Goal: Use online tool/utility: Utilize a website feature to perform a specific function

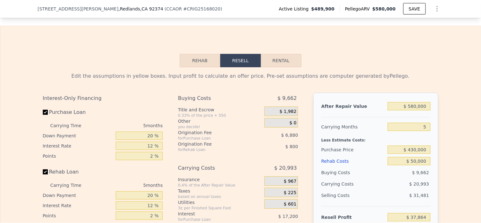
scroll to position [950, 0]
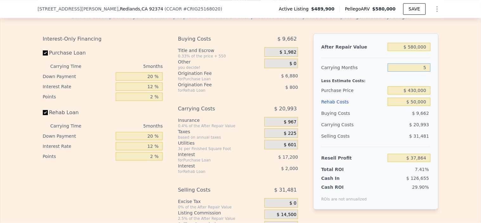
drag, startPoint x: 413, startPoint y: 79, endPoint x: 481, endPoint y: 68, distance: 68.8
click at [481, 69] on div "Search an address or region Solutions Company Open main menu Log In Free Accoun…" at bounding box center [240, 111] width 481 height 223
type input "4"
type input "$ 42,063"
type input "4"
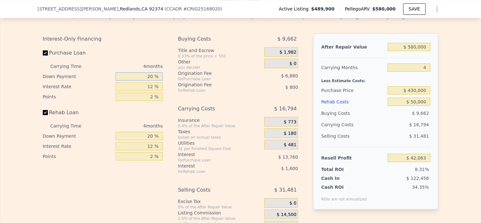
drag, startPoint x: 141, startPoint y: 88, endPoint x: 249, endPoint y: 87, distance: 108.5
click at [249, 87] on div "Interest-Only Financing Purchase Loan Carrying Time 4 months Down Payment 20 % …" at bounding box center [241, 138] width 396 height 211
type input "10 %"
type input "$ 39,483"
type input "1025 %"
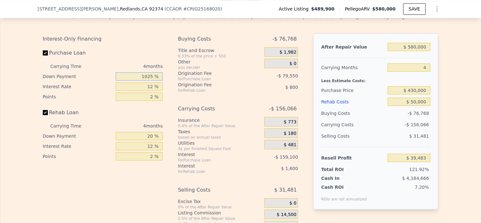
type input "$ 301,353"
type input "1025 %"
click at [144, 91] on input "12 %" at bounding box center [139, 87] width 47 height 8
drag, startPoint x: 141, startPoint y: 98, endPoint x: 233, endPoint y: 97, distance: 91.4
click at [233, 97] on div "Interest-Only Financing Purchase Loan Carrying Time 4 months Down Payment 1025 …" at bounding box center [241, 138] width 396 height 211
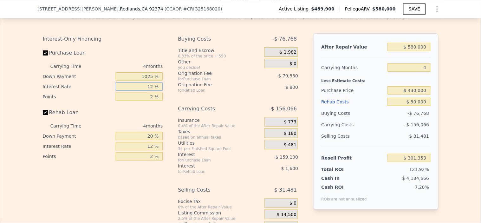
type input "1 %"
type input "$ 155,513"
type input "10 %"
type input "$ 274,837"
type input "10.25 %"
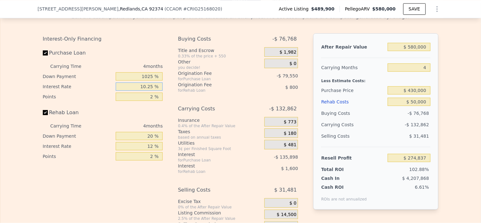
type input "$ 278,149"
type input "10.25 %"
drag, startPoint x: 141, startPoint y: 87, endPoint x: 209, endPoint y: 88, distance: 67.9
click at [207, 88] on div "Interest-Only Financing Purchase Loan Carrying Time 4 months Down Payment 1025 …" at bounding box center [241, 138] width 396 height 211
type input "10 %"
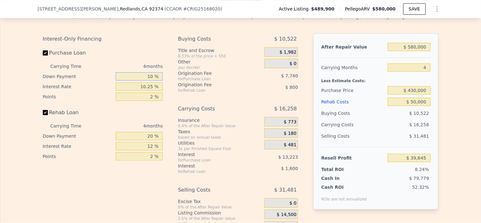
type input "$ 41,739"
type input "10 %"
click at [135, 101] on input "2 %" at bounding box center [139, 97] width 47 height 8
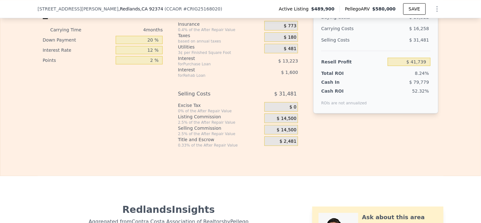
scroll to position [1055, 0]
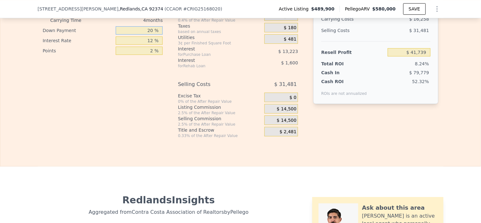
drag, startPoint x: 145, startPoint y: 41, endPoint x: 241, endPoint y: 40, distance: 95.8
click at [194, 44] on div "Interest-Only Financing Purchase Loan Carrying Time 4 months Down Payment 10 % …" at bounding box center [241, 33] width 396 height 211
type input "10 %"
type input "$ 41,439"
type input "10 %"
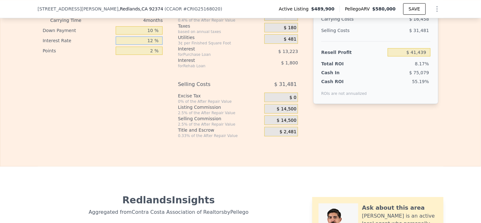
drag, startPoint x: 143, startPoint y: 48, endPoint x: 237, endPoint y: 49, distance: 94.6
click at [206, 51] on div "Interest-Only Financing Purchase Loan Carrying Time 4 months Down Payment 10 % …" at bounding box center [241, 33] width 396 height 211
type input "10 %"
type input "$ 41,739"
type input "10.25 %"
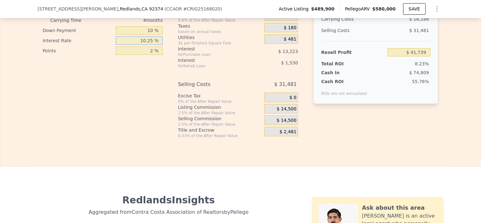
type input "$ 41,703"
type input "10.25 %"
click at [221, 52] on div "Interest" at bounding box center [213, 49] width 71 height 6
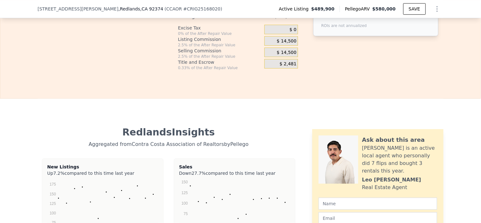
scroll to position [1126, 0]
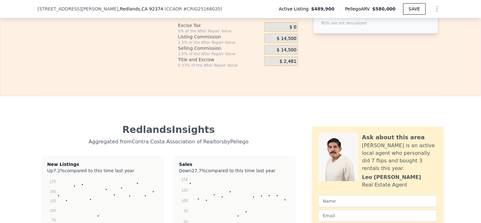
click at [291, 42] on span "$ 14,500" at bounding box center [287, 39] width 20 height 6
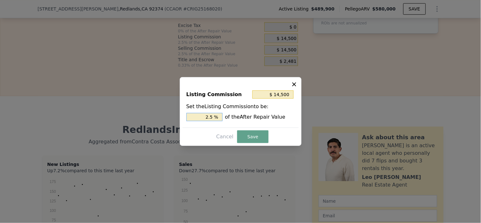
drag, startPoint x: 207, startPoint y: 116, endPoint x: 396, endPoint y: 113, distance: 189.2
click at [365, 119] on div "​ Listing Commission $ 14,500 Set the Listing Commission to be: 2.5 % of the Af…" at bounding box center [240, 111] width 481 height 223
type input "$ 5,800"
type input "1 %"
click at [248, 139] on button "Save" at bounding box center [252, 136] width 31 height 13
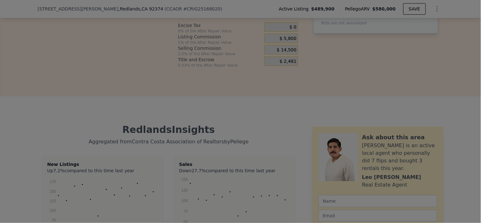
type input "$ 50,403"
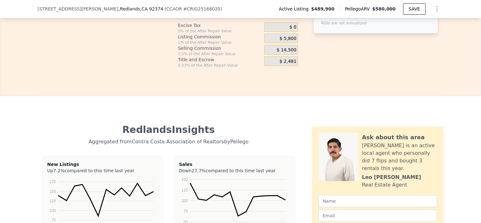
click at [275, 55] on div "$ 14,500" at bounding box center [282, 50] width 34 height 10
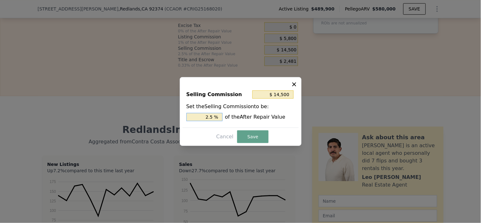
drag, startPoint x: 205, startPoint y: 116, endPoint x: 327, endPoint y: 110, distance: 122.0
click at [288, 115] on div "2.5 % of the After Repair Value" at bounding box center [241, 117] width 109 height 8
type input "$ 11,600"
type input "2 %"
click at [251, 135] on button "Save" at bounding box center [252, 136] width 31 height 13
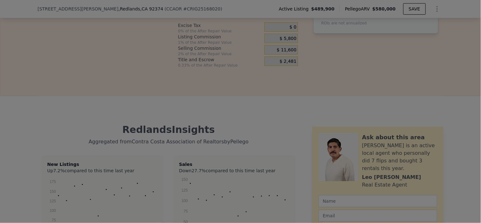
type input "$ 53,303"
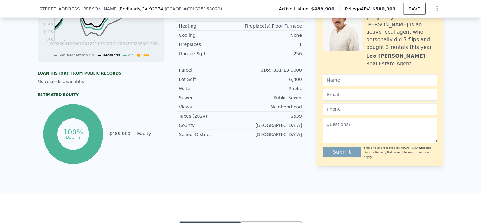
scroll to position [0, 0]
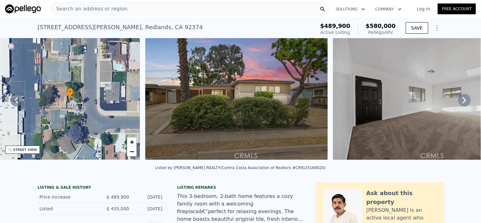
click at [129, 7] on div "Search an address or region" at bounding box center [190, 9] width 279 height 13
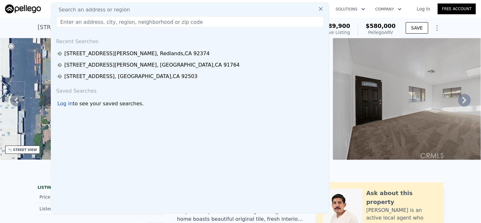
click at [124, 23] on input "text" at bounding box center [190, 21] width 268 height 11
paste input "[STREET_ADDRESS]"
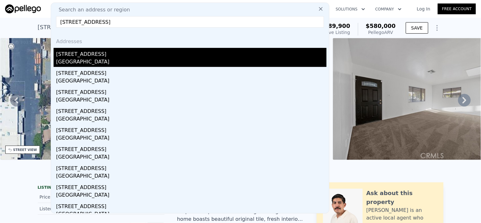
type input "[STREET_ADDRESS]"
click at [112, 58] on div "[GEOGRAPHIC_DATA]" at bounding box center [191, 62] width 271 height 9
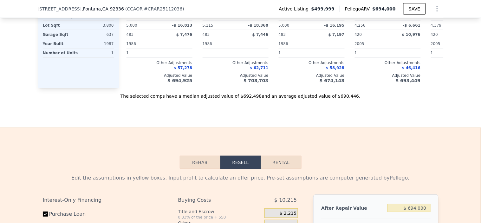
scroll to position [1020, 0]
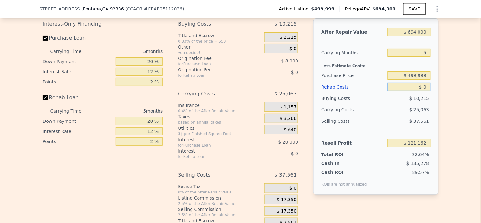
drag, startPoint x: 428, startPoint y: 96, endPoint x: 412, endPoint y: 96, distance: 15.9
click at [410, 91] on input "$ 0" at bounding box center [409, 87] width 43 height 8
type input "$ 6"
type input "$ 121,156"
type input "$ 60"
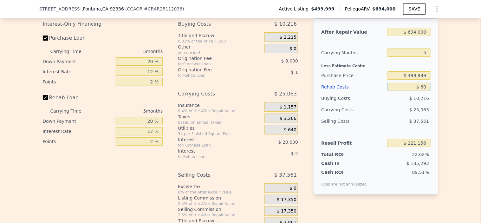
type input "$ 121,101"
type input "$ 600"
type input "$ 120,527"
type input "$ 6,000"
type input "$ 114,826"
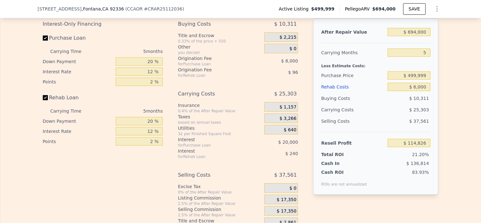
click at [385, 115] on div "$ 25,303" at bounding box center [397, 109] width 67 height 11
click at [425, 91] on input "$ 6,000" at bounding box center [409, 87] width 43 height 8
type input "$ 60,002"
type input "$ 57,800"
type input "$ 60,002"
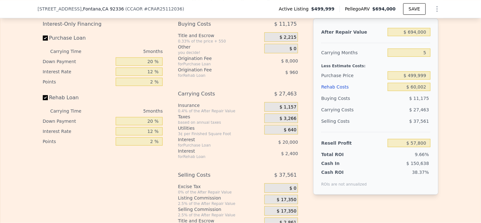
click at [400, 104] on div "$ 11,175" at bounding box center [409, 98] width 43 height 11
drag, startPoint x: 425, startPoint y: 85, endPoint x: 392, endPoint y: 88, distance: 33.8
click at [392, 80] on input "$ 499,999" at bounding box center [409, 75] width 43 height 8
type input "$ 510,000"
drag, startPoint x: 373, startPoint y: 91, endPoint x: 368, endPoint y: 92, distance: 4.4
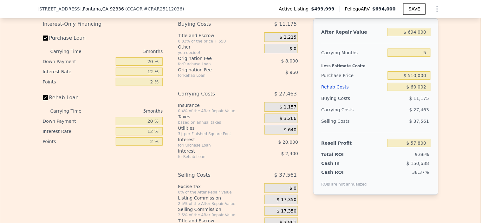
click at [372, 92] on div "After Repair Value $ 694,000 Carrying Months 5 Less Estimate Costs: Purchase Pr…" at bounding box center [376, 106] width 125 height 176
type input "$ 47,206"
drag, startPoint x: 143, startPoint y: 77, endPoint x: 146, endPoint y: 75, distance: 3.6
click at [146, 67] on div "20 %" at bounding box center [139, 61] width 47 height 10
drag, startPoint x: 144, startPoint y: 71, endPoint x: 188, endPoint y: 74, distance: 43.6
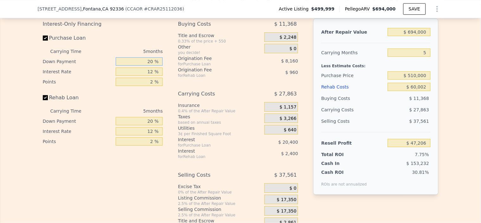
click at [172, 72] on div "Interest-Only Financing Purchase Loan Carrying Time 5 months Down Payment 20 % …" at bounding box center [241, 123] width 396 height 211
type input "1 %"
type input "$ 40,423"
type input "10 %"
type input "$ 43,636"
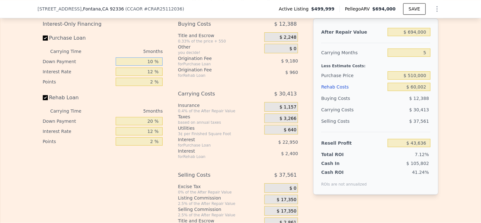
type input "10 %"
drag, startPoint x: 145, startPoint y: 82, endPoint x: 172, endPoint y: 82, distance: 26.3
click at [169, 82] on div "Interest-Only Financing Purchase Loan Carrying Time 5 months Down Payment 10 % …" at bounding box center [241, 123] width 396 height 211
type input "1 %"
type input "$ 64,671"
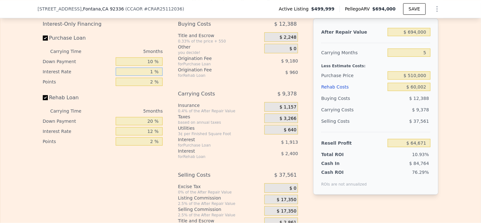
type input "10 %"
type input "$ 47,461"
type input "10.2 %"
type input "$ 47,081"
type input "10.25 %"
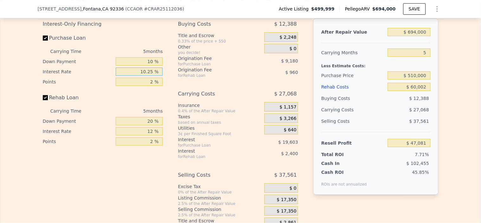
type input "$ 46,981"
type input "10.25 %"
drag, startPoint x: 143, startPoint y: 133, endPoint x: 208, endPoint y: 132, distance: 64.4
click at [202, 132] on div "Interest-Only Financing Purchase Loan Carrying Time 5 months Down Payment 10 % …" at bounding box center [241, 123] width 396 height 211
type input "10 %"
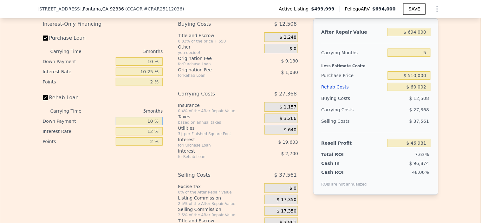
type input "$ 46,561"
type input "10 %"
drag, startPoint x: 137, startPoint y: 143, endPoint x: 236, endPoint y: 139, distance: 98.8
click at [233, 140] on div "Interest-Only Financing Purchase Loan Carrying Time 5 months Down Payment 10 % …" at bounding box center [241, 123] width 396 height 211
type input "10 %"
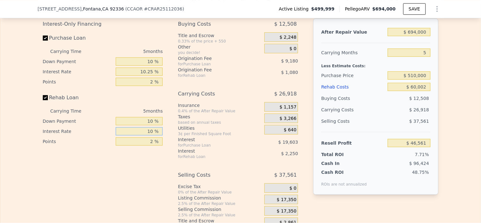
type input "$ 47,011"
type input "10.25 %"
type input "$ 46,956"
type input "10.25 %"
drag, startPoint x: 208, startPoint y: 153, endPoint x: 216, endPoint y: 147, distance: 10.6
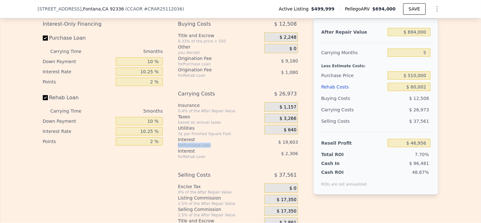
click at [216, 148] on div "Interest for Purchase Loan" at bounding box center [213, 141] width 71 height 11
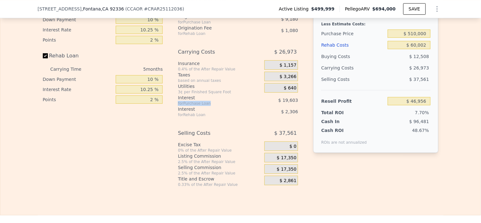
scroll to position [1126, 0]
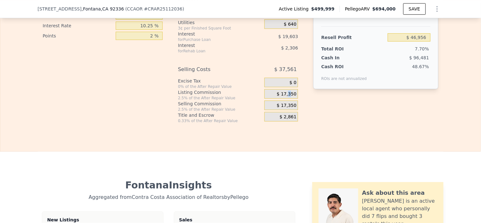
click at [290, 97] on span "$ 17,350" at bounding box center [287, 94] width 20 height 6
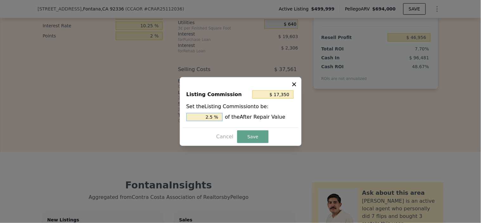
drag, startPoint x: 202, startPoint y: 116, endPoint x: 275, endPoint y: 116, distance: 73.0
click at [271, 116] on div "2.5 % of the After Repair Value" at bounding box center [241, 117] width 109 height 8
type input "$ 6,940"
type input "1 %"
click at [256, 133] on button "Save" at bounding box center [252, 136] width 31 height 13
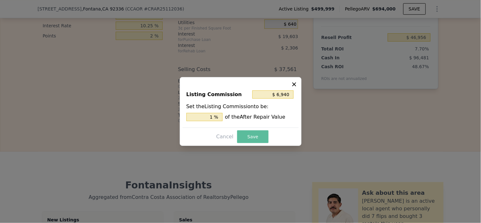
type input "$ 57,366"
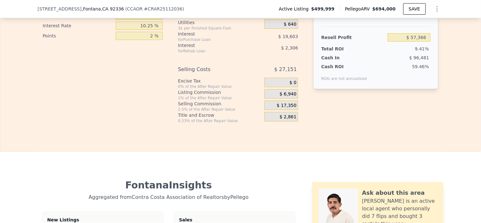
click at [287, 109] on span "$ 17,350" at bounding box center [287, 106] width 20 height 6
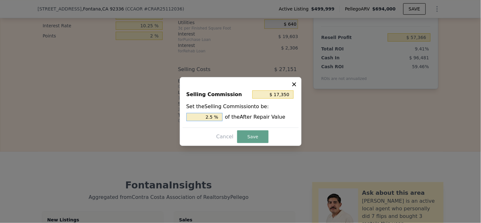
drag, startPoint x: 205, startPoint y: 115, endPoint x: 271, endPoint y: 113, distance: 65.7
click at [247, 114] on div "2.5 % of the After Repair Value" at bounding box center [241, 117] width 109 height 8
type input "$ 13,880"
type input "2 %"
click at [252, 137] on button "Save" at bounding box center [252, 136] width 31 height 13
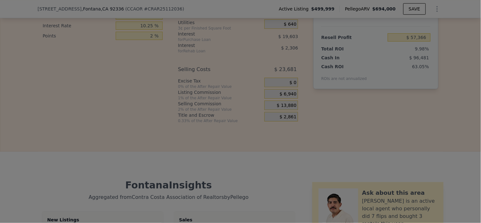
type input "$ 60,836"
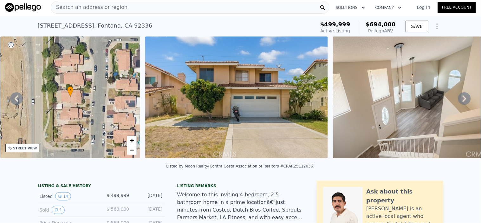
scroll to position [0, 0]
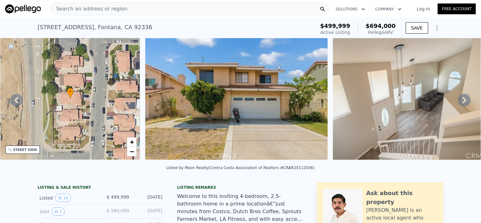
click at [118, 9] on span "Search an address or region" at bounding box center [89, 9] width 76 height 8
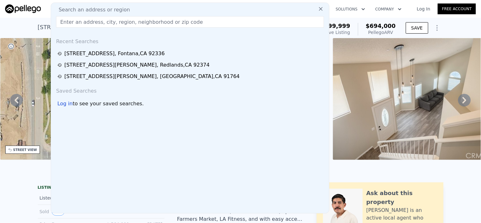
click at [97, 22] on input "text" at bounding box center [190, 21] width 268 height 11
type input "HD25115730"
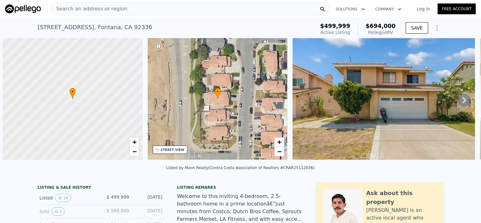
scroll to position [0, 2]
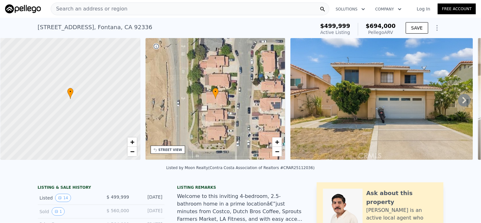
click at [112, 8] on span "Search an address or region" at bounding box center [89, 9] width 76 height 8
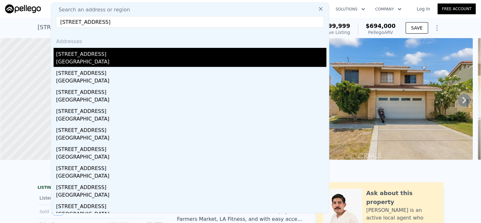
type input "211 N Fillmore Ave, Rialto, CA 92376"
click at [81, 58] on div "Rialto, CA 92376" at bounding box center [191, 62] width 271 height 9
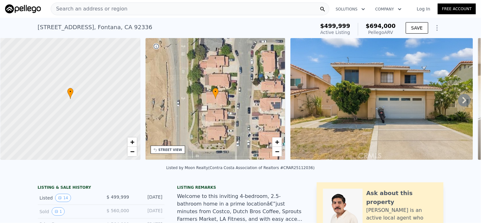
type input "1"
type input "2"
type input "1039"
type input "1418"
type input "7245"
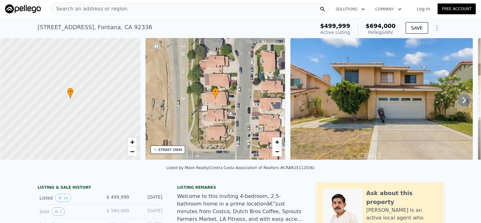
type input "8383"
type input "$ 592,000"
type input "$ 31,147"
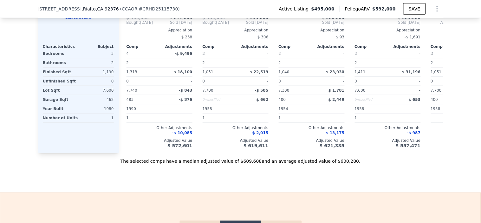
scroll to position [1020, 0]
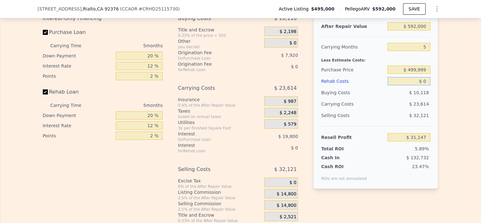
drag, startPoint x: 419, startPoint y: 93, endPoint x: 444, endPoint y: 93, distance: 24.1
click at [444, 93] on div "Edit the assumptions in yellow boxes. Input profit to calculate an offer price.…" at bounding box center [240, 105] width 481 height 236
drag, startPoint x: 409, startPoint y: 36, endPoint x: 481, endPoint y: 49, distance: 73.5
click at [480, 46] on div "Search an address or region Solutions Company Open main menu Log In Free Accoun…" at bounding box center [240, 111] width 481 height 223
type input "$ 5,700"
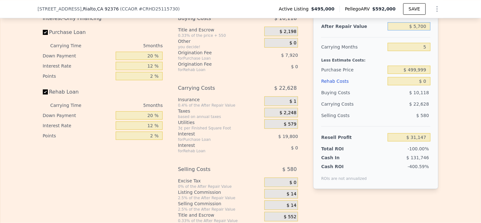
type input "-$ 527,756"
type input "$ 57,000"
type input "-$ 474,430"
type input "$ 570,000"
type input "$ 10,357"
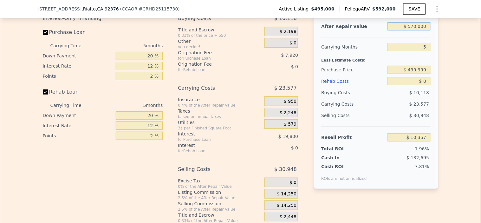
type input "$ 570,000"
drag, startPoint x: 418, startPoint y: 93, endPoint x: 470, endPoint y: 93, distance: 52.7
click at [470, 93] on div "Edit the assumptions in yellow boxes. Input profit to calculate an offer price.…" at bounding box center [240, 105] width 481 height 236
type input "$ 500"
type input "$ 10,306"
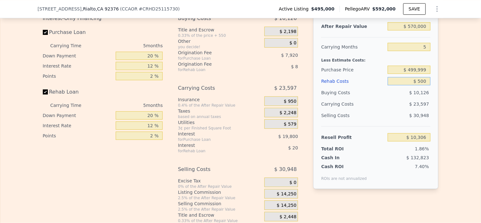
type input "$ 5,000"
type input "$ 5,077"
type input "$ 50,000"
type input "-$ 42,443"
type input "$ 50,000"
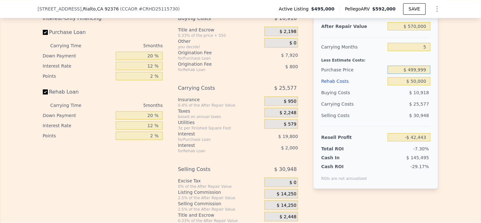
drag, startPoint x: 425, startPoint y: 80, endPoint x: 301, endPoint y: 75, distance: 124.5
click at [315, 75] on div "After Repair Value $ 570,000 Carrying Months 5 Less Estimate Costs: Purchase Pr…" at bounding box center [376, 101] width 125 height 176
type input "$ 430,000"
click at [481, 75] on div "Search an address or region Solutions Company Open main menu Log In Free Accoun…" at bounding box center [240, 111] width 481 height 223
type input "$ 26,413"
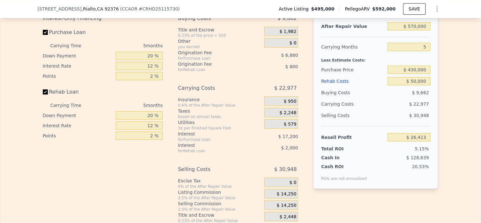
click at [359, 98] on div "Buying Costs" at bounding box center [353, 92] width 64 height 11
drag, startPoint x: 142, startPoint y: 68, endPoint x: 188, endPoint y: 67, distance: 46.3
click at [178, 67] on div "Interest-Only Financing Purchase Loan Carrying Time 5 months Down Payment 20 % …" at bounding box center [241, 118] width 396 height 211
type input "1 %"
type input "$ 20,694"
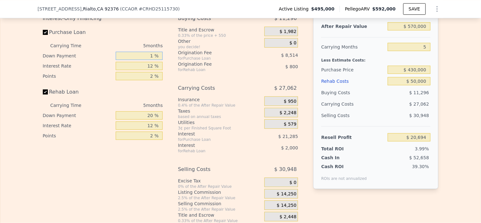
type input "10 %"
type input "$ 23,403"
type input "10 %"
drag, startPoint x: 140, startPoint y: 73, endPoint x: 200, endPoint y: 82, distance: 60.3
click at [198, 82] on div "Interest-Only Financing Purchase Loan Carrying Time 5 months Down Payment 10 % …" at bounding box center [241, 118] width 396 height 211
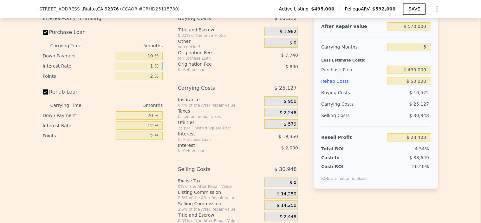
type input "10 %"
type input "$ 26,628"
type input "10.25 %"
type input "$ 26,223"
type input "10.25 %"
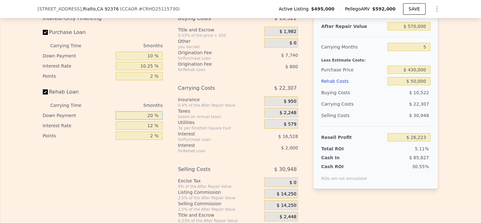
drag, startPoint x: 144, startPoint y: 127, endPoint x: 241, endPoint y: 128, distance: 97.7
click at [200, 130] on div "Interest-Only Financing Purchase Loan Carrying Time 5 months Down Payment 10 % …" at bounding box center [241, 118] width 396 height 211
type input "1 %"
type input "$ 25,558"
type input "10 %"
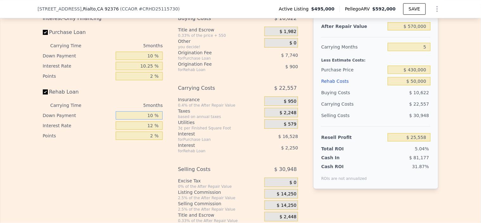
type input "$ 25,873"
type input "10 %"
drag, startPoint x: 131, startPoint y: 135, endPoint x: 272, endPoint y: 138, distance: 141.2
click at [221, 137] on div "Interest-Only Financing Purchase Loan Carrying Time 5 months Down Payment 10 % …" at bounding box center [241, 118] width 396 height 211
type input "10 %"
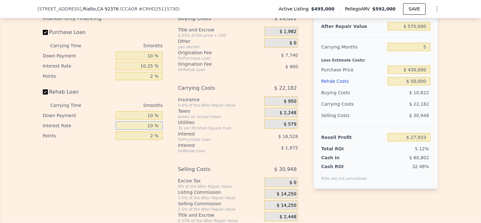
type input "$ 26,248"
type input "10.25 %"
type input "$ 26,203"
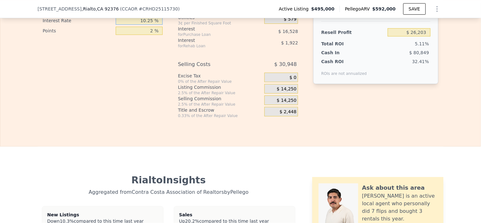
scroll to position [1126, 0]
type input "10.25 %"
click at [291, 91] on span "$ 14,250" at bounding box center [287, 89] width 20 height 6
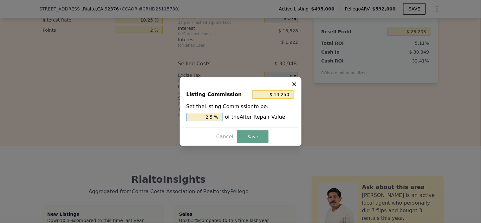
drag, startPoint x: 201, startPoint y: 118, endPoint x: 267, endPoint y: 99, distance: 68.5
click at [243, 117] on div "2.5 % of the After Repair Value" at bounding box center [241, 117] width 109 height 8
type input "$ 5,700"
type input "1 %"
click at [249, 133] on button "Save" at bounding box center [252, 136] width 31 height 13
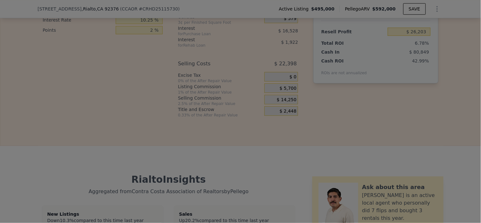
type input "$ 34,753"
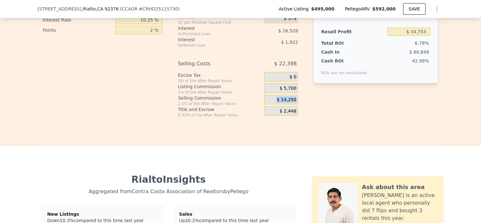
drag, startPoint x: 278, startPoint y: 109, endPoint x: 309, endPoint y: 110, distance: 31.4
click at [310, 110] on div "Interest-Only Financing Purchase Loan Carrying Time 5 months Down Payment 10 % …" at bounding box center [241, 12] width 396 height 211
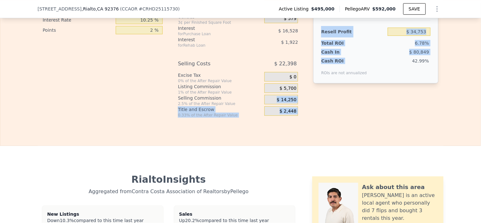
click at [285, 103] on span "$ 14,250" at bounding box center [287, 100] width 20 height 6
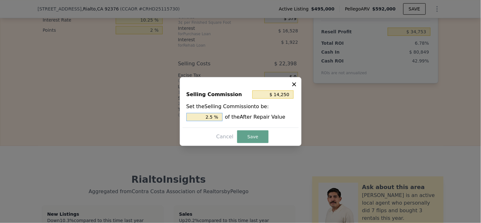
drag, startPoint x: 206, startPoint y: 116, endPoint x: 296, endPoint y: 112, distance: 90.5
click at [249, 118] on div "2.5 % of the After Repair Value" at bounding box center [241, 117] width 109 height 8
type input "$ 11,400"
type input "2 %"
click at [252, 134] on button "Save" at bounding box center [252, 136] width 31 height 13
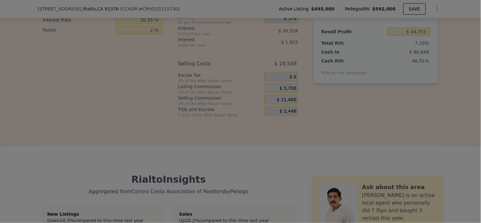
type input "$ 37,603"
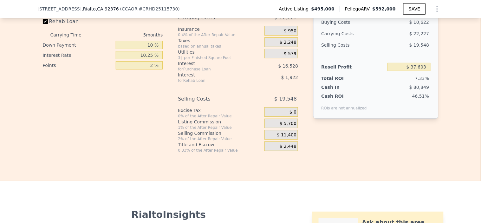
scroll to position [1020, 0]
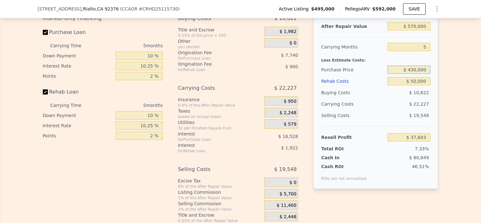
drag, startPoint x: 409, startPoint y: 81, endPoint x: 481, endPoint y: 83, distance: 72.4
click at [481, 83] on div "Search an address or region Solutions Company Open main menu Log In Free Accoun…" at bounding box center [240, 111] width 481 height 223
type input "$ 475,000"
type input "-$ 10,087"
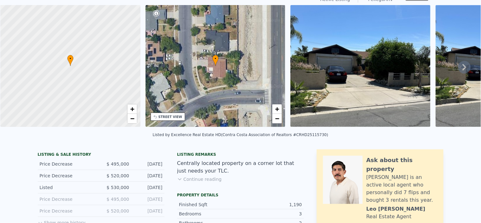
scroll to position [2, 0]
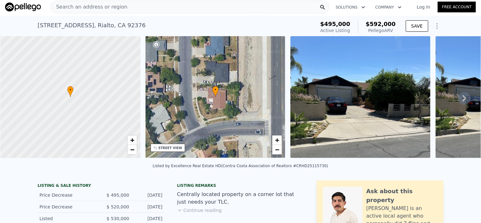
click at [460, 100] on icon at bounding box center [465, 98] width 13 height 13
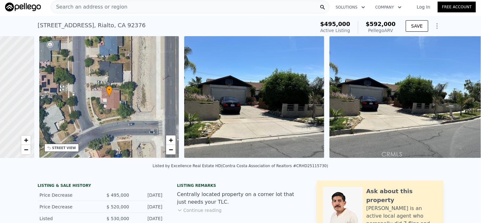
scroll to position [0, 148]
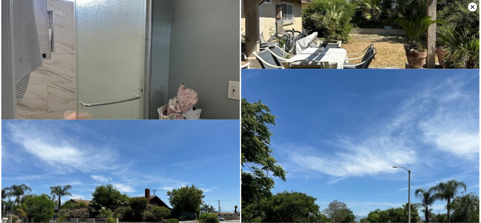
scroll to position [716, 0]
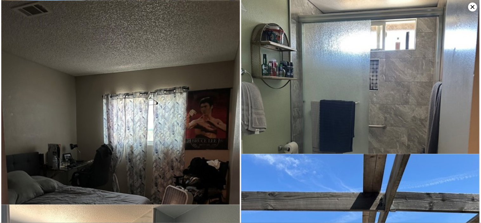
click at [473, 8] on icon at bounding box center [473, 7] width 9 height 9
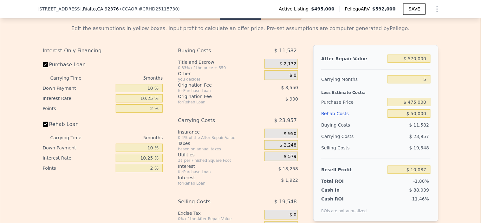
scroll to position [987, 0]
drag, startPoint x: 424, startPoint y: 69, endPoint x: 358, endPoint y: 69, distance: 66.3
click at [357, 65] on div "After Repair Value $ 570,000" at bounding box center [375, 59] width 109 height 11
type input "$ 5"
type input "-$ 560,134"
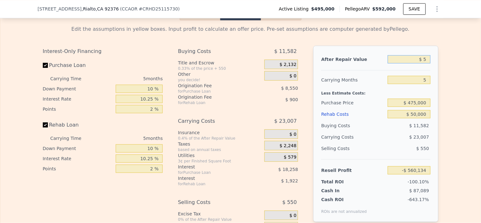
type input "$ 59"
type input "-$ 560,082"
type input "$ 592"
type input "-$ 559,568"
type input "$ 5,920"
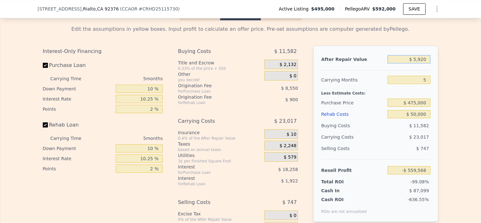
type input "-$ 554,426"
type input "$ 59,200"
type input "-$ 503,011"
type input "$ 592,000"
type input "$ 11,143"
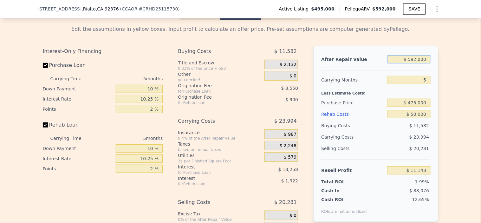
type input "$ 592,000"
click at [364, 97] on div "Less Estimate Costs:" at bounding box center [375, 91] width 109 height 11
